Goal: Information Seeking & Learning: Learn about a topic

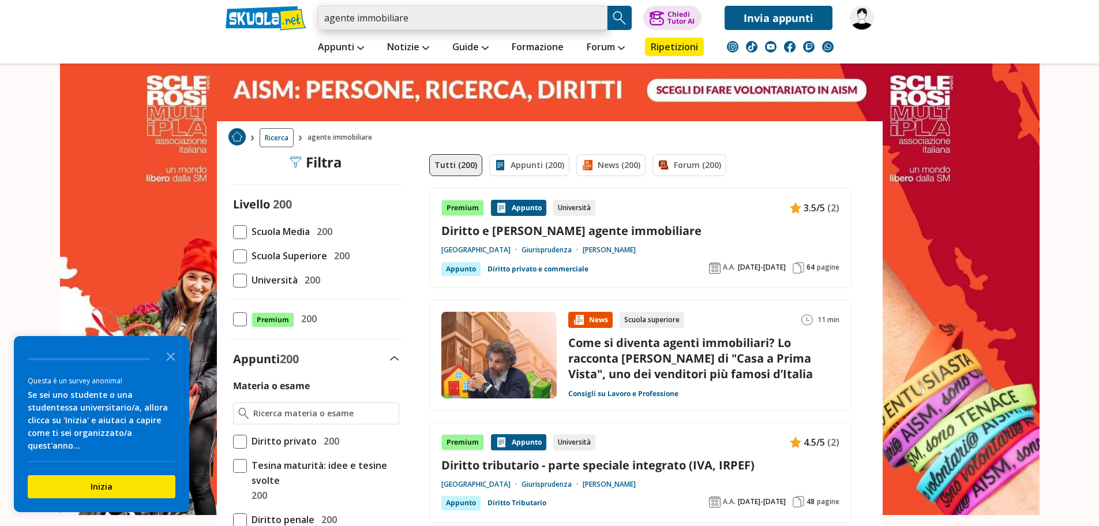
click at [326, 18] on input "agente immobiliare" at bounding box center [463, 18] width 290 height 24
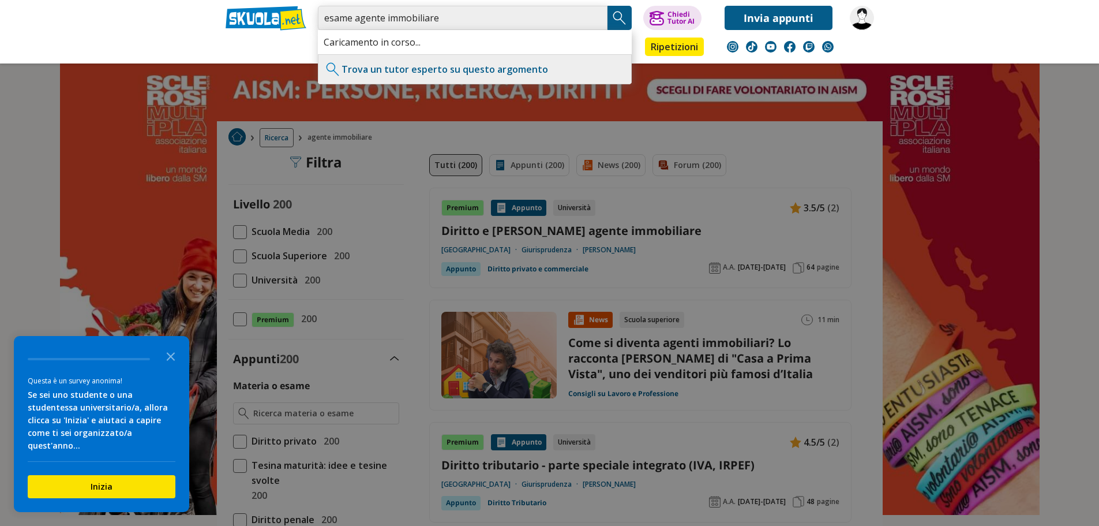
type input "esame agente immobiliare"
click at [627, 14] on img "Search Button" at bounding box center [619, 17] width 17 height 17
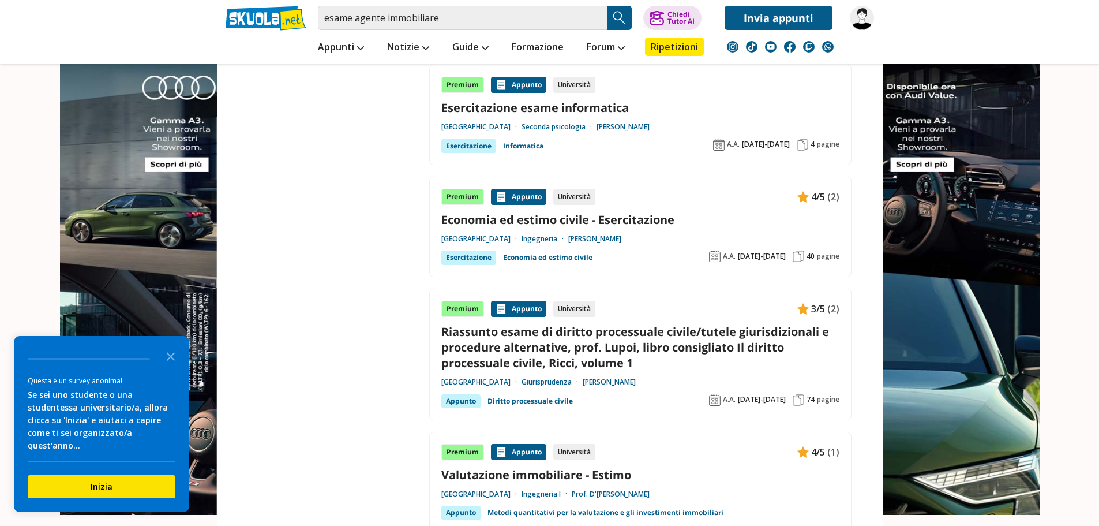
scroll to position [1715, 0]
